Goal: Task Accomplishment & Management: Complete application form

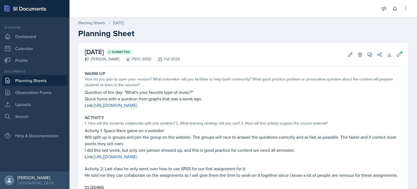
scroll to position [68, 0]
click at [50, 83] on link "Planning Sheets" at bounding box center [34, 80] width 65 height 11
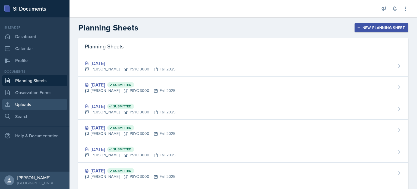
click at [39, 105] on link "Uploads" at bounding box center [34, 104] width 65 height 11
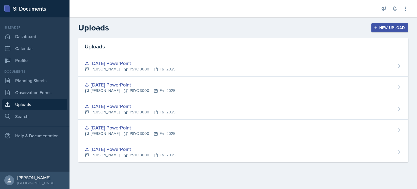
click at [380, 28] on div "New Upload" at bounding box center [390, 28] width 30 height 4
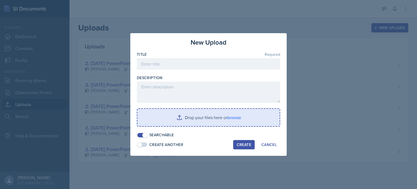
click at [191, 117] on input "file" at bounding box center [208, 117] width 142 height 17
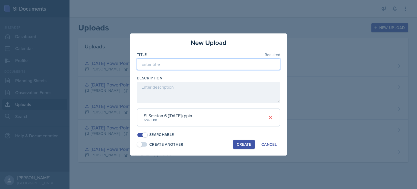
click at [178, 67] on input at bounding box center [208, 63] width 143 height 11
type input "[DATE] PowerPoint"
click at [250, 140] on button "Create" at bounding box center [243, 143] width 21 height 9
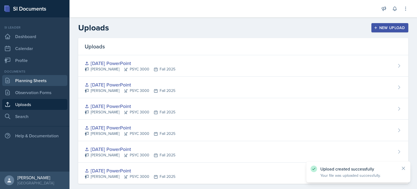
click at [42, 78] on link "Planning Sheets" at bounding box center [34, 80] width 65 height 11
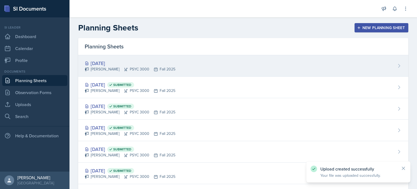
click at [141, 61] on div "[DATE]" at bounding box center [130, 62] width 91 height 7
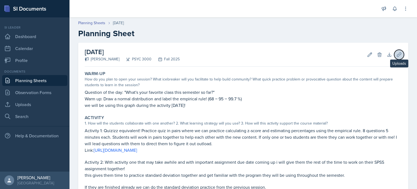
click at [401, 56] on icon at bounding box center [398, 54] width 5 height 5
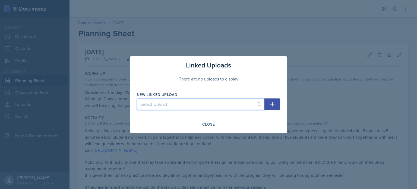
click at [226, 107] on select "Select Upload [DATE] PowerPoint [DATE] PowerPoint [DATE] PowerPoint [DATE] Powe…" at bounding box center [201, 103] width 128 height 11
select select "caba0870-ab90-409d-a029-2fc27ce1412b"
click at [137, 98] on select "Select Upload [DATE] PowerPoint [DATE] PowerPoint [DATE] PowerPoint [DATE] Powe…" at bounding box center [201, 103] width 128 height 11
click at [272, 107] on icon "button" at bounding box center [272, 104] width 7 height 7
select select
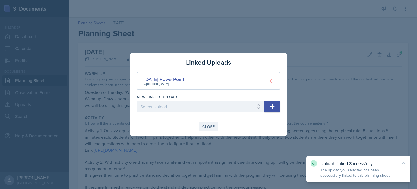
click at [207, 123] on button "Close" at bounding box center [209, 126] width 20 height 9
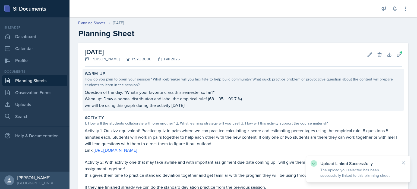
scroll to position [107, 0]
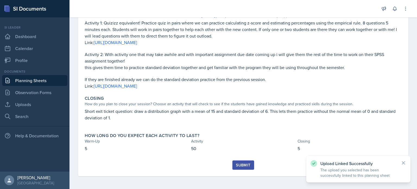
click at [248, 167] on div "Submit" at bounding box center [243, 165] width 14 height 4
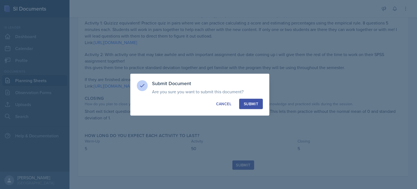
click at [252, 101] on div "Submit" at bounding box center [251, 103] width 14 height 5
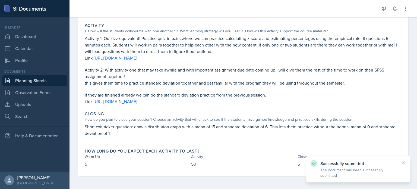
scroll to position [92, 0]
click at [29, 84] on link "Planning Sheets" at bounding box center [34, 80] width 65 height 11
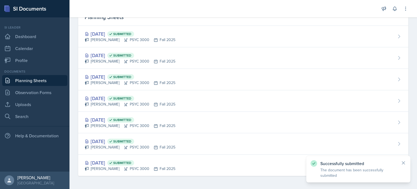
scroll to position [29, 0]
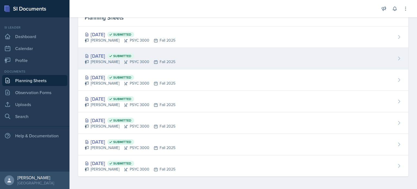
click at [112, 56] on div "[DATE] Submitted" at bounding box center [130, 55] width 91 height 7
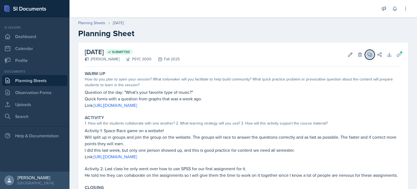
click at [368, 57] on icon at bounding box center [369, 54] width 5 height 5
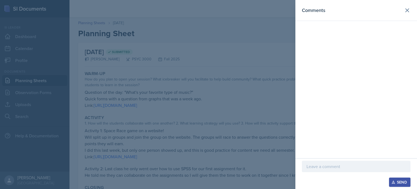
click at [253, 112] on div at bounding box center [208, 94] width 417 height 189
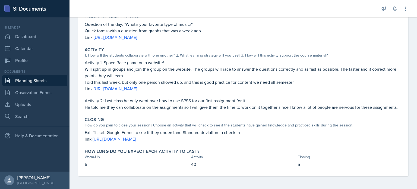
scroll to position [67, 0]
click at [37, 73] on div "Documents" at bounding box center [34, 71] width 65 height 5
click at [39, 83] on link "Planning Sheets" at bounding box center [34, 80] width 65 height 11
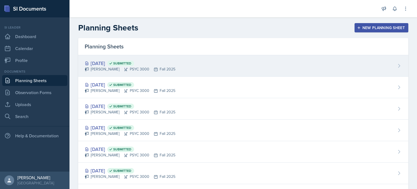
click at [189, 64] on div "[DATE] Submitted [PERSON_NAME] PSYC 3000 Fall 2025" at bounding box center [243, 65] width 330 height 21
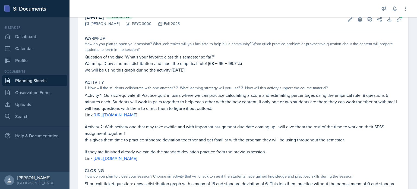
scroll to position [38, 0]
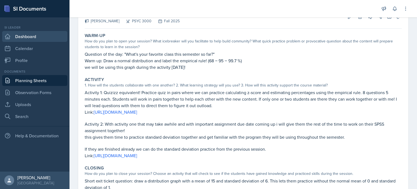
click at [37, 37] on link "Dashboard" at bounding box center [34, 36] width 65 height 11
